Goal: Task Accomplishment & Management: Manage account settings

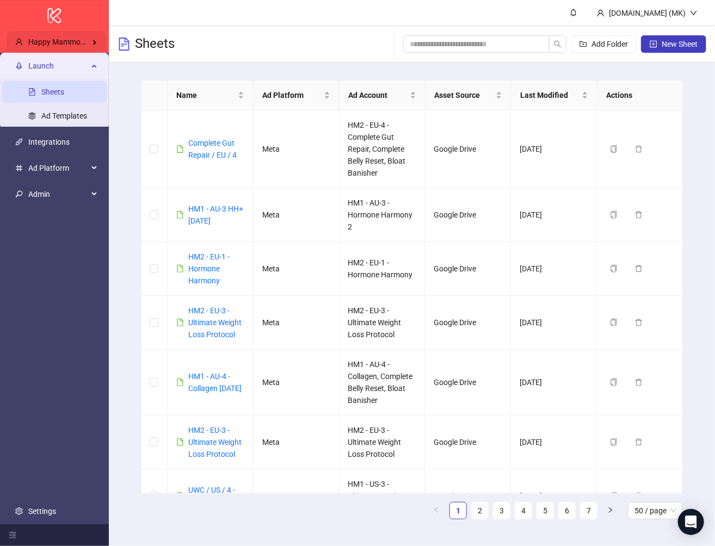
click at [66, 32] on div "Happy Mammooth's Kitchn" at bounding box center [57, 42] width 100 height 22
click at [91, 41] on span "Happy Mammooth's Kitchn" at bounding box center [73, 42] width 91 height 9
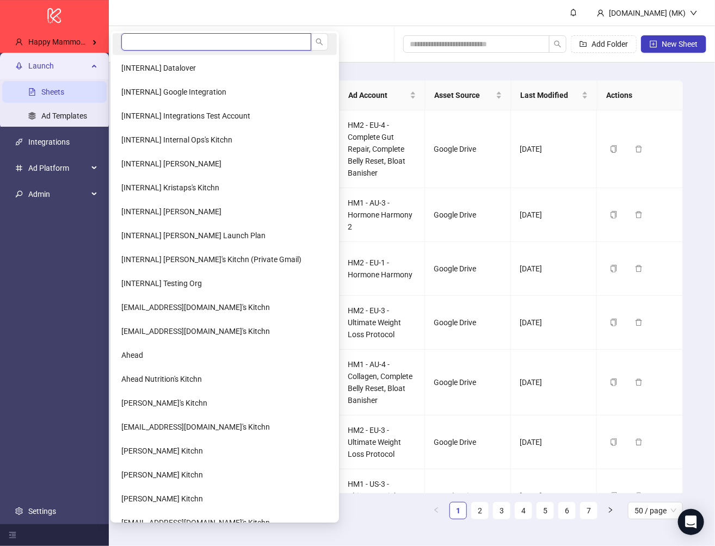
click at [133, 41] on input "search" at bounding box center [216, 41] width 190 height 17
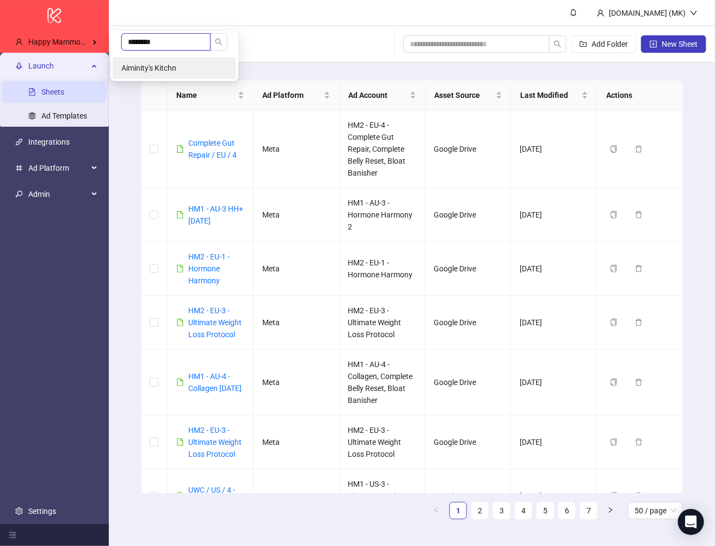
type input "********"
click at [158, 63] on li "Aiminity's Kitchn" at bounding box center [175, 68] width 124 height 22
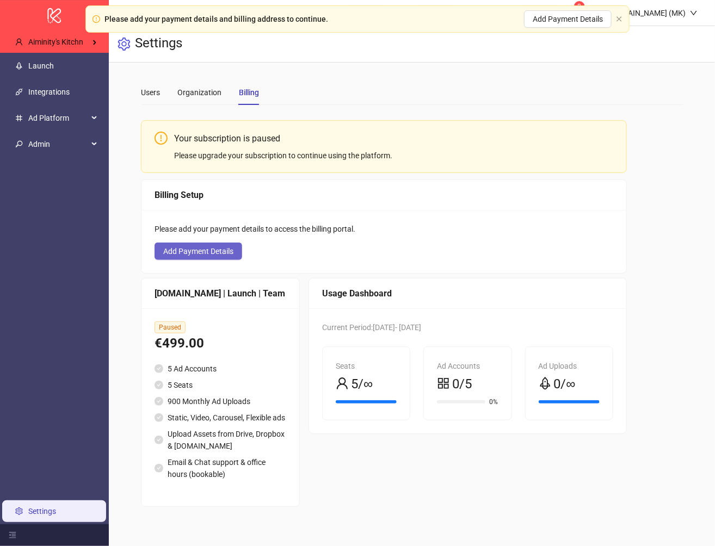
click at [196, 253] on span "Add Payment Details" at bounding box center [198, 251] width 70 height 9
